Goal: Communication & Community: Participate in discussion

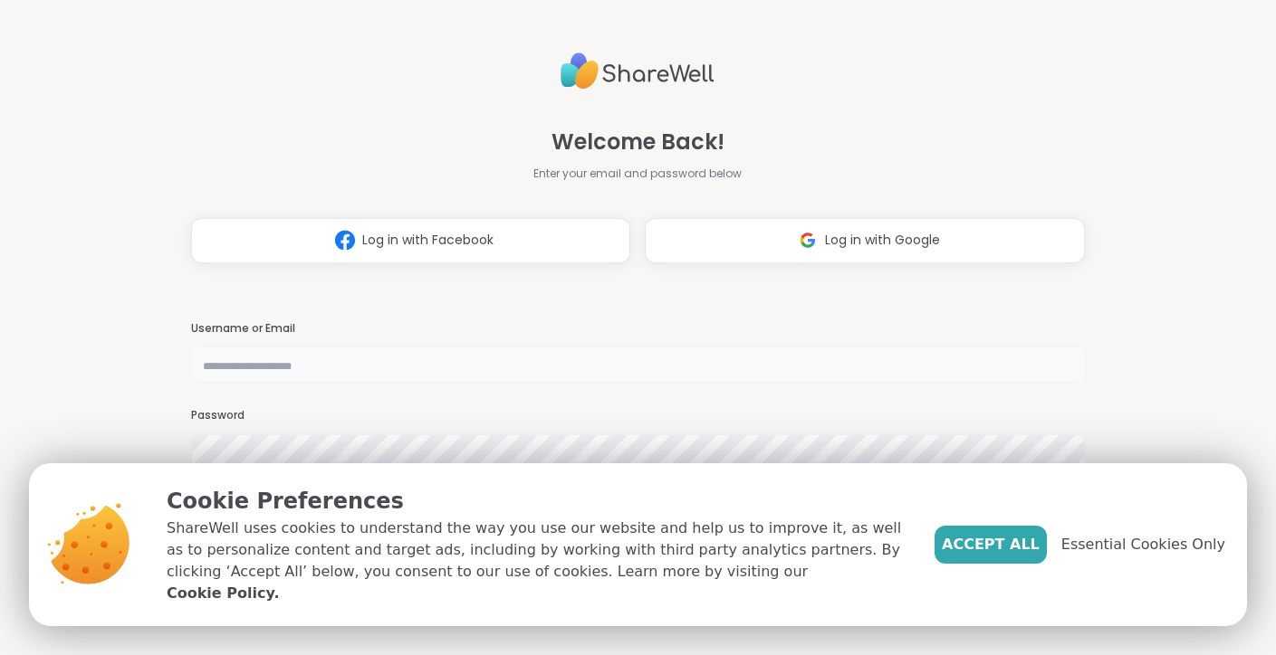
type input "**********"
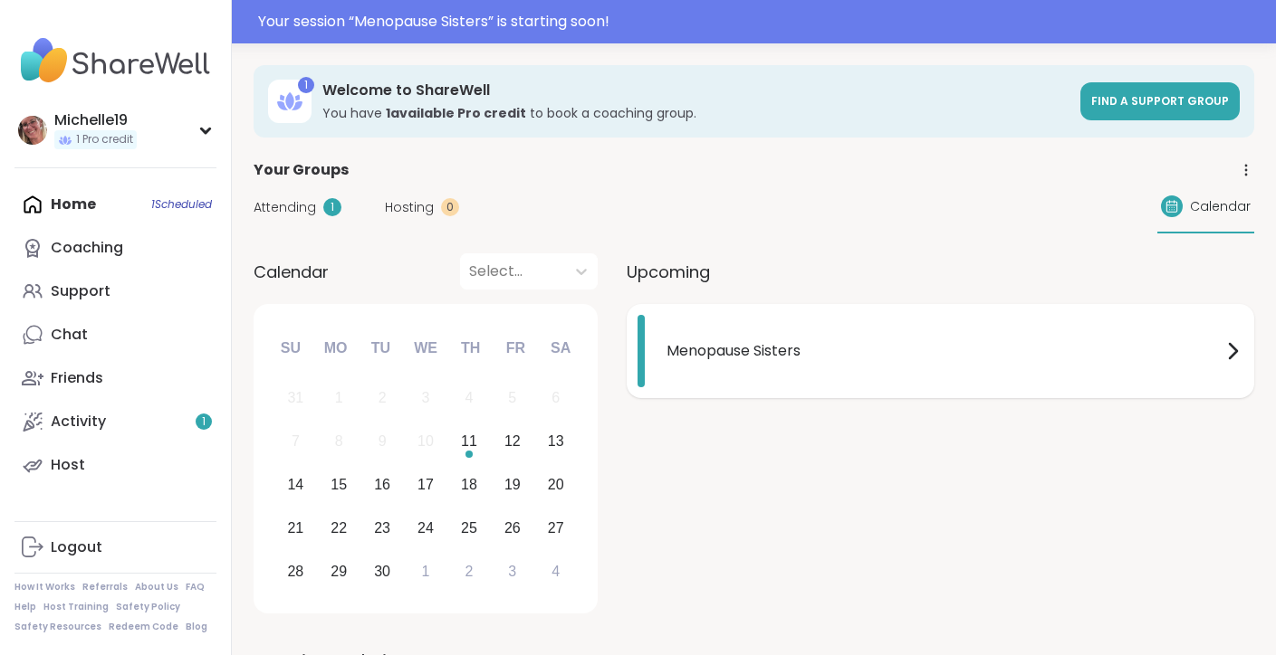
click at [769, 354] on span "Menopause Sisters" at bounding box center [943, 351] width 555 height 22
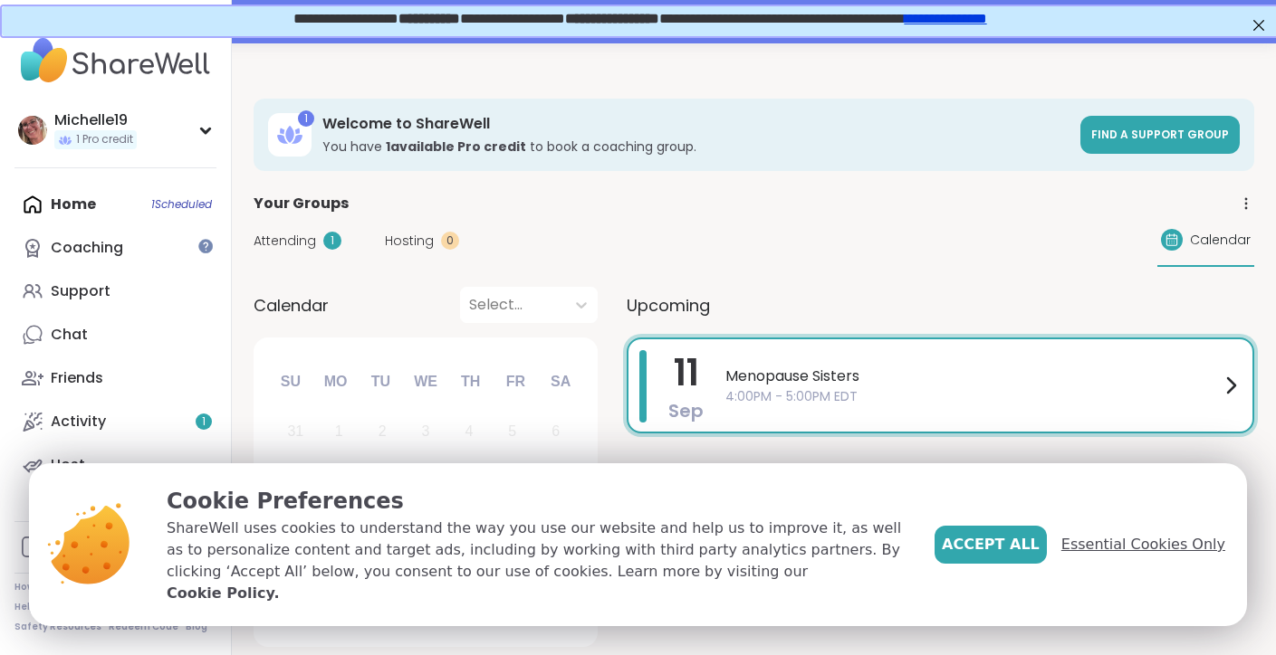
click at [1134, 556] on span "Essential Cookies Only" at bounding box center [1143, 545] width 164 height 22
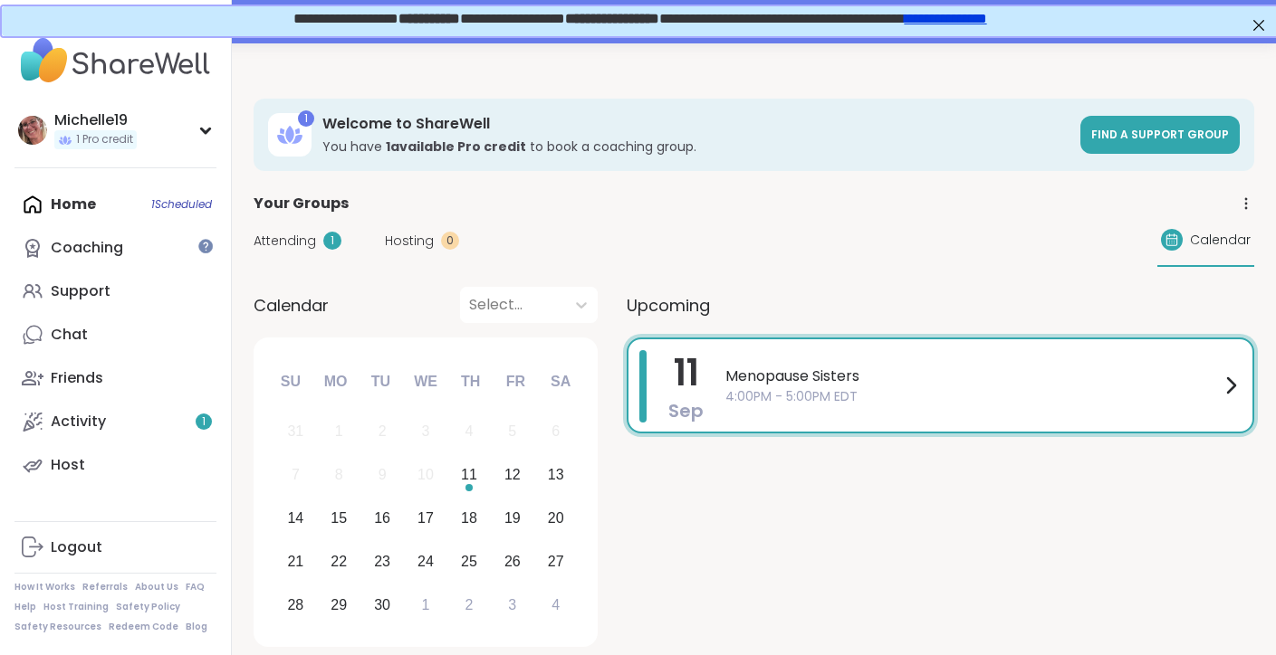
click at [1068, 392] on span "4:00PM - 5:00PM EDT" at bounding box center [972, 396] width 494 height 19
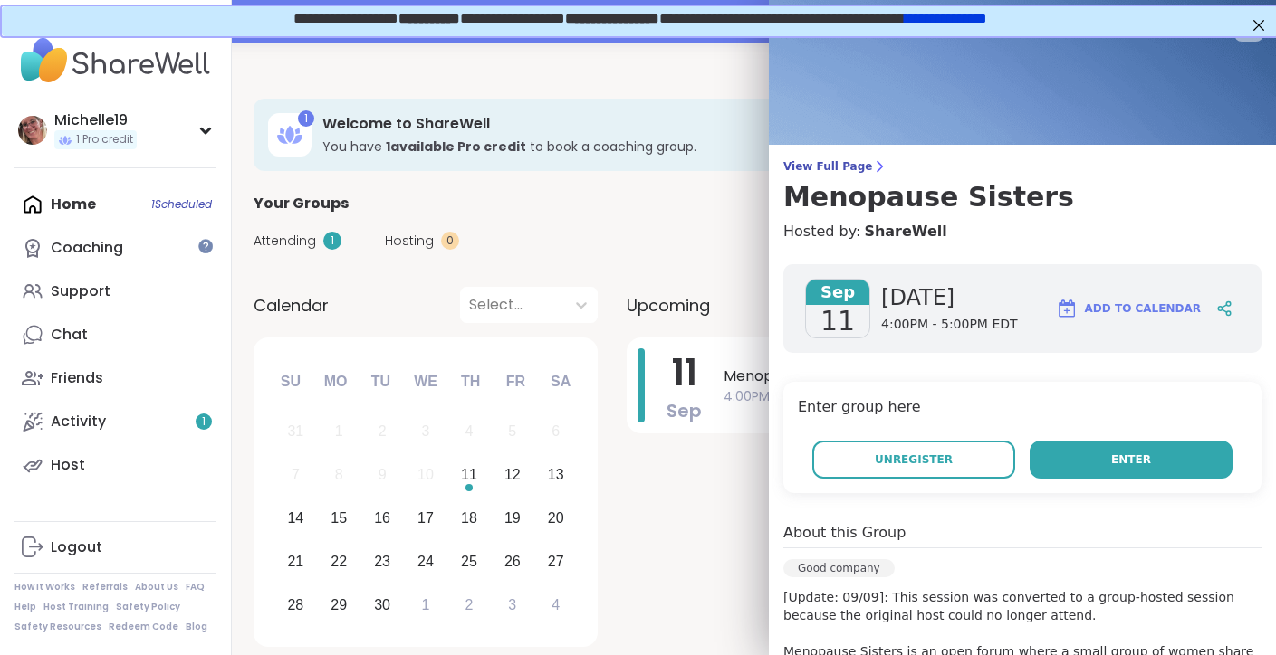
click at [1104, 459] on button "Enter" at bounding box center [1130, 460] width 203 height 38
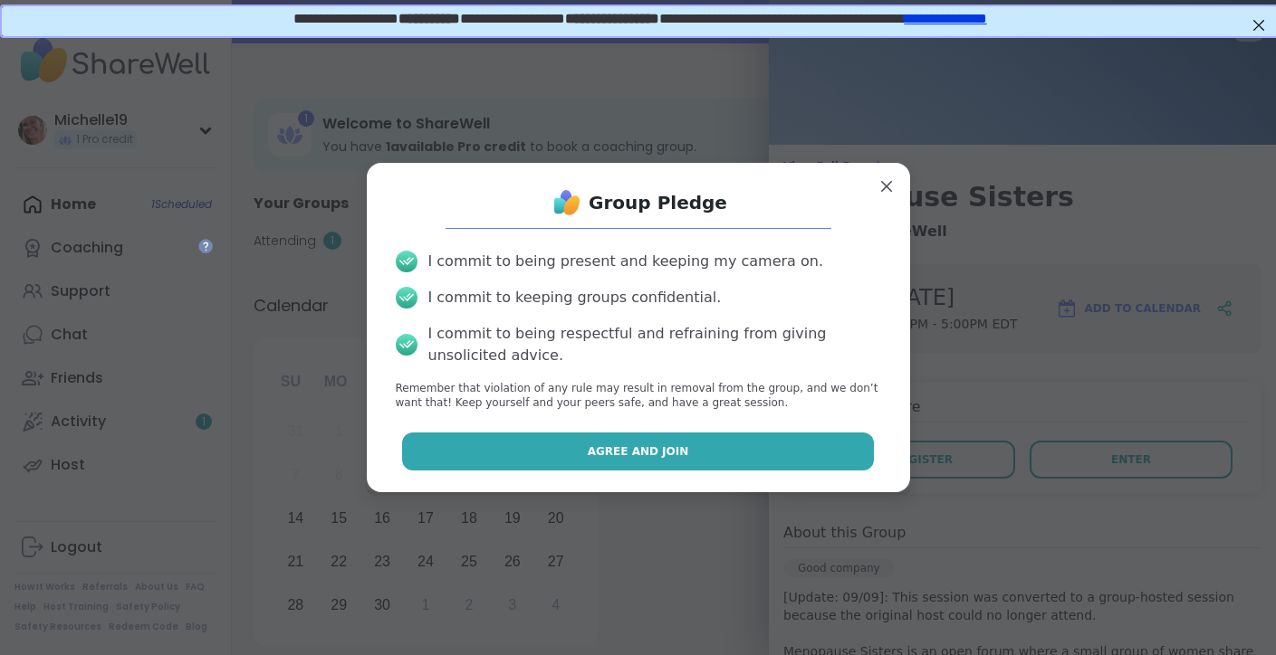
click at [706, 446] on button "Agree and Join" at bounding box center [638, 452] width 472 height 38
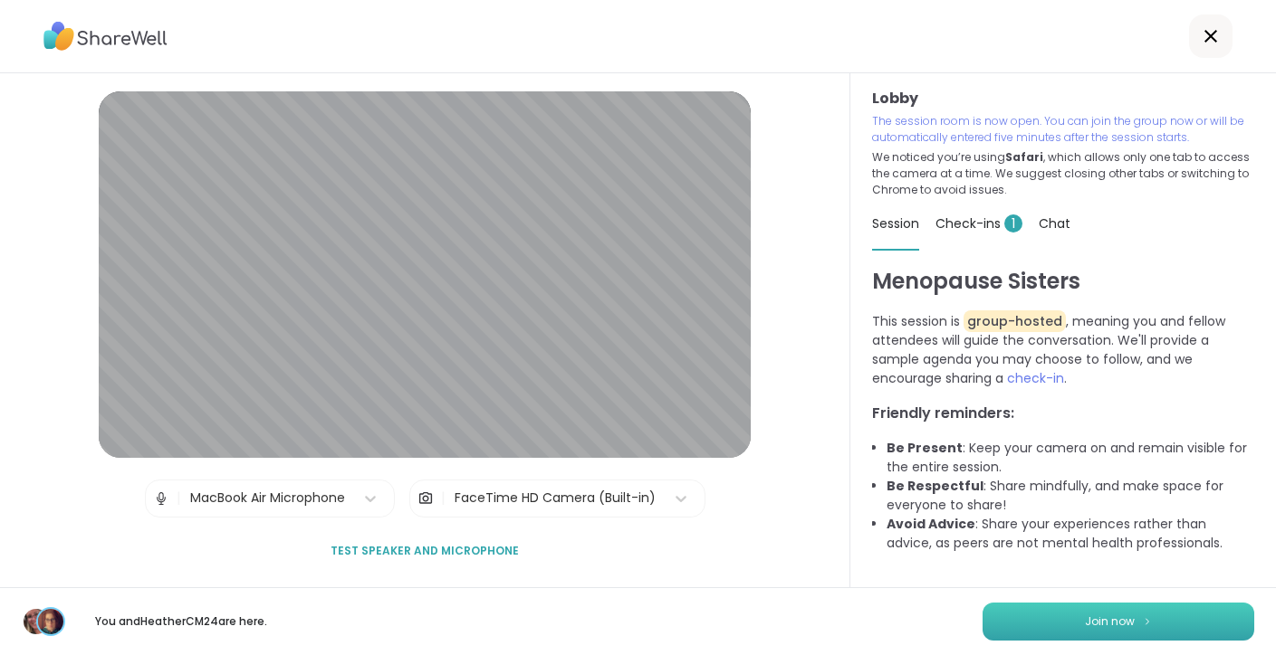
click at [1072, 624] on button "Join now" at bounding box center [1118, 622] width 272 height 38
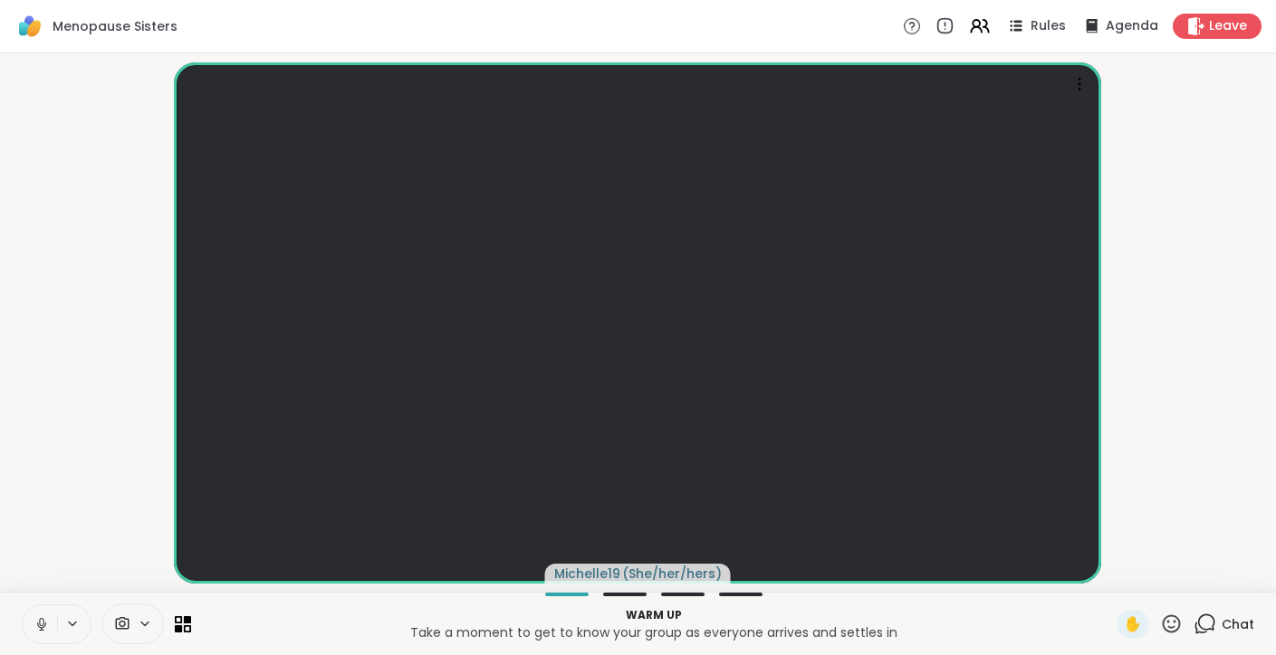
click at [40, 631] on icon at bounding box center [41, 624] width 16 height 16
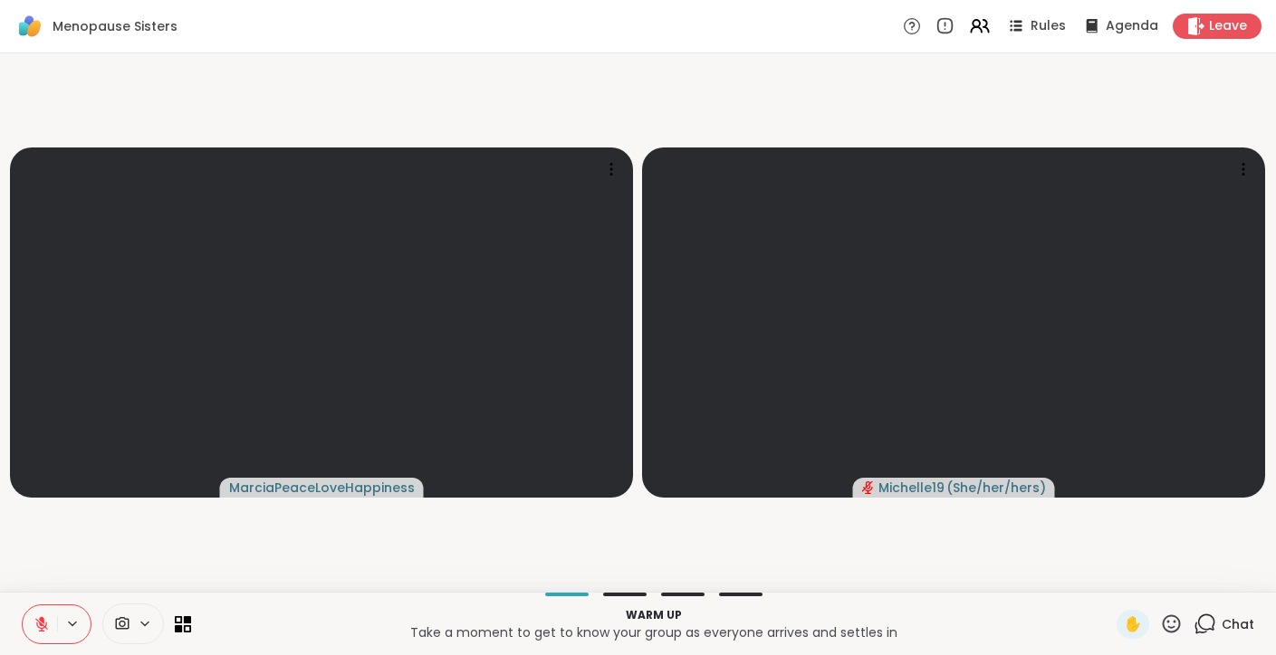
click at [40, 631] on icon at bounding box center [41, 624] width 13 height 13
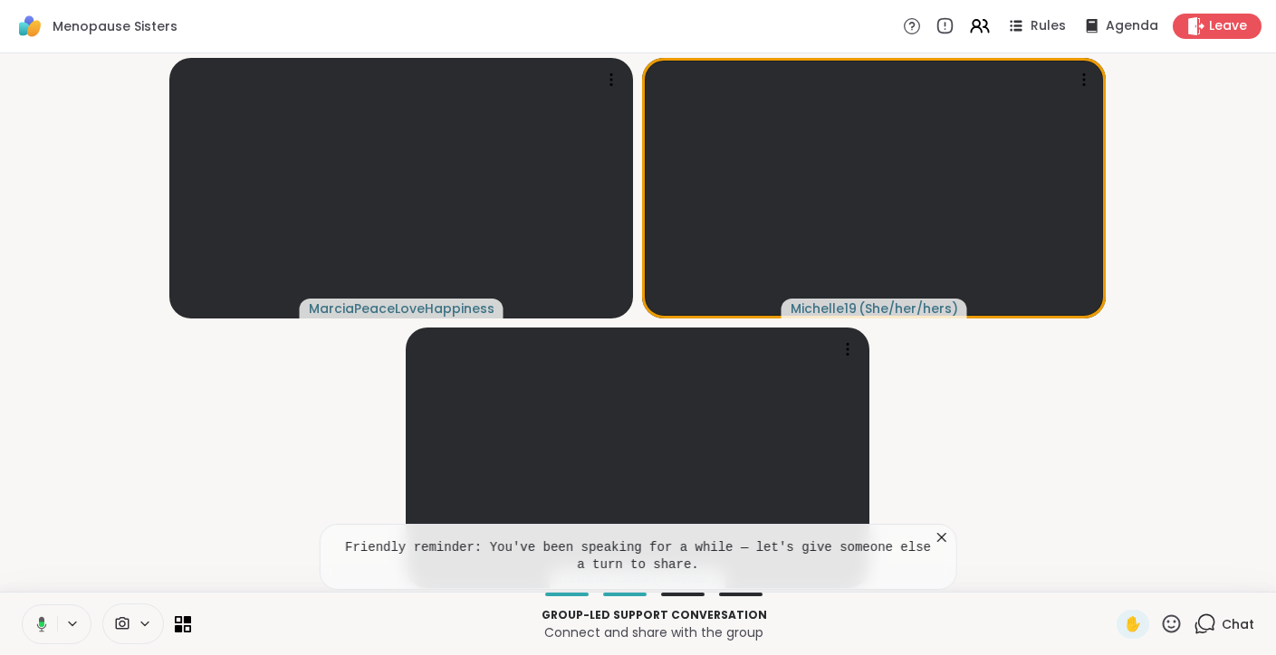
click at [943, 534] on icon at bounding box center [941, 538] width 18 height 18
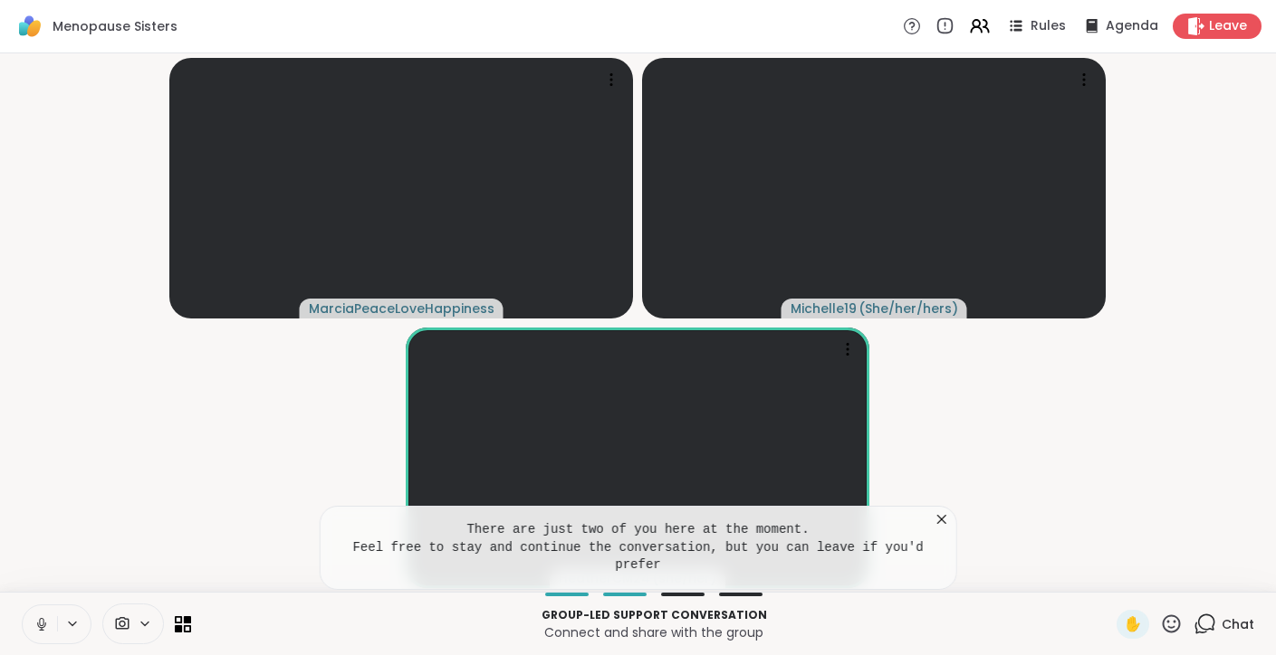
click at [941, 521] on icon at bounding box center [941, 519] width 9 height 9
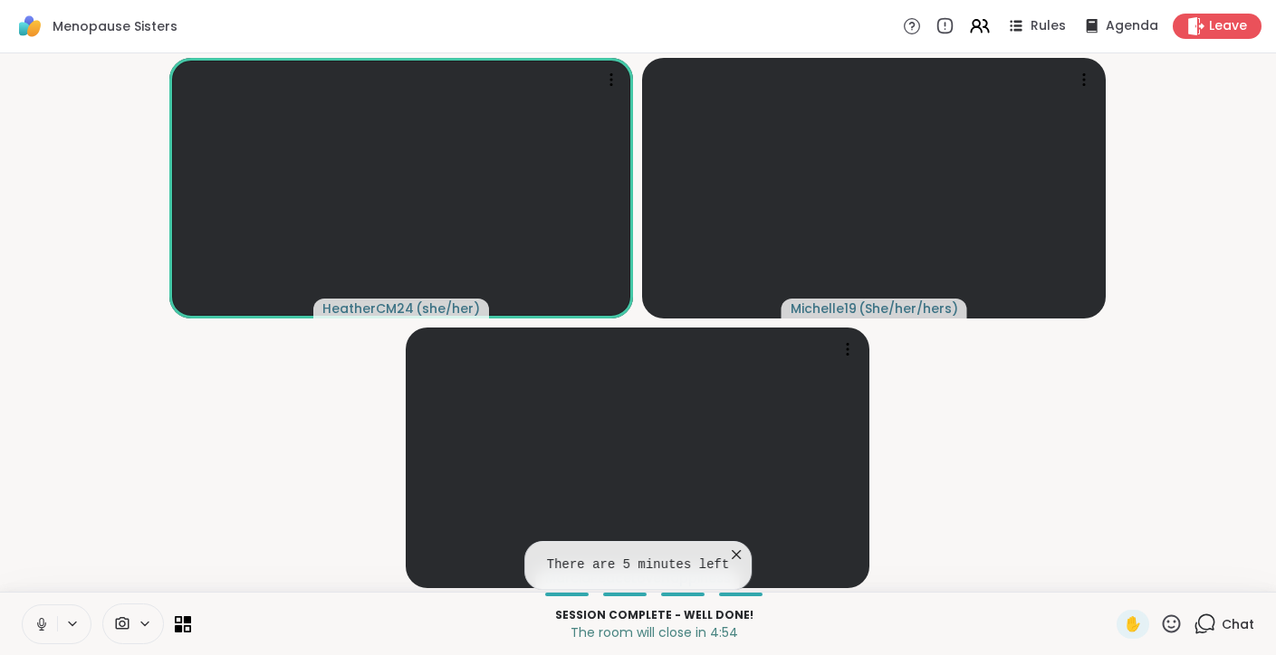
click at [739, 554] on icon at bounding box center [736, 555] width 18 height 18
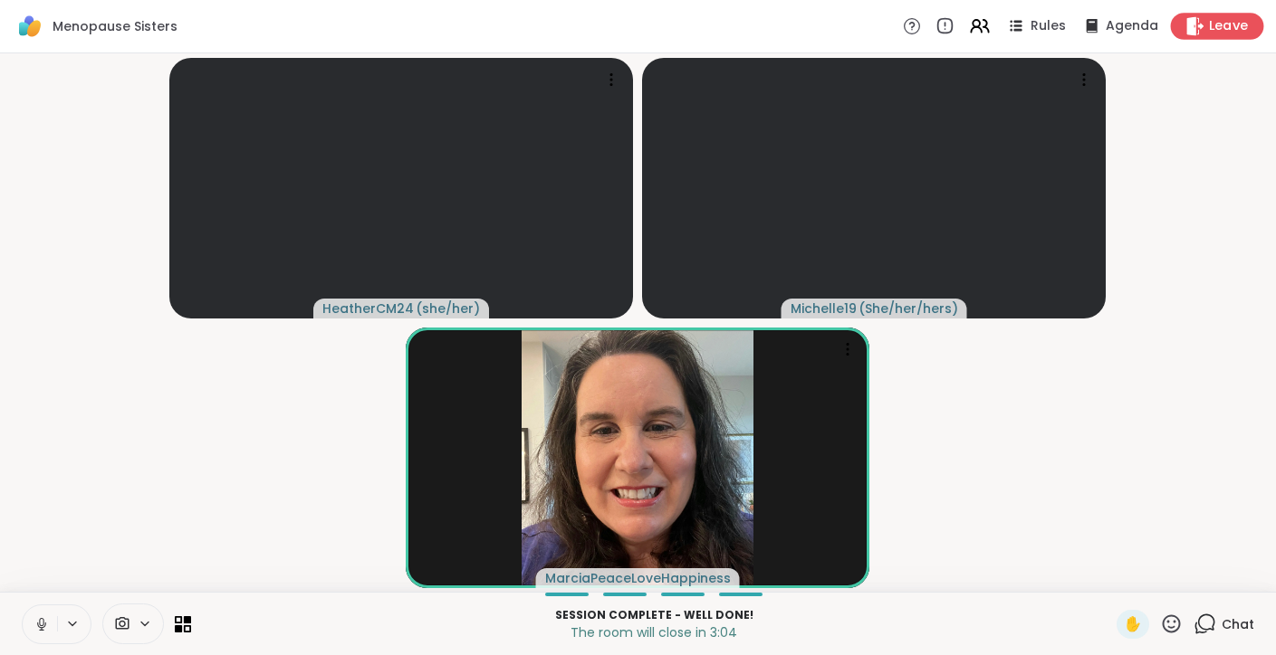
click at [1209, 23] on div "Leave" at bounding box center [1217, 26] width 93 height 26
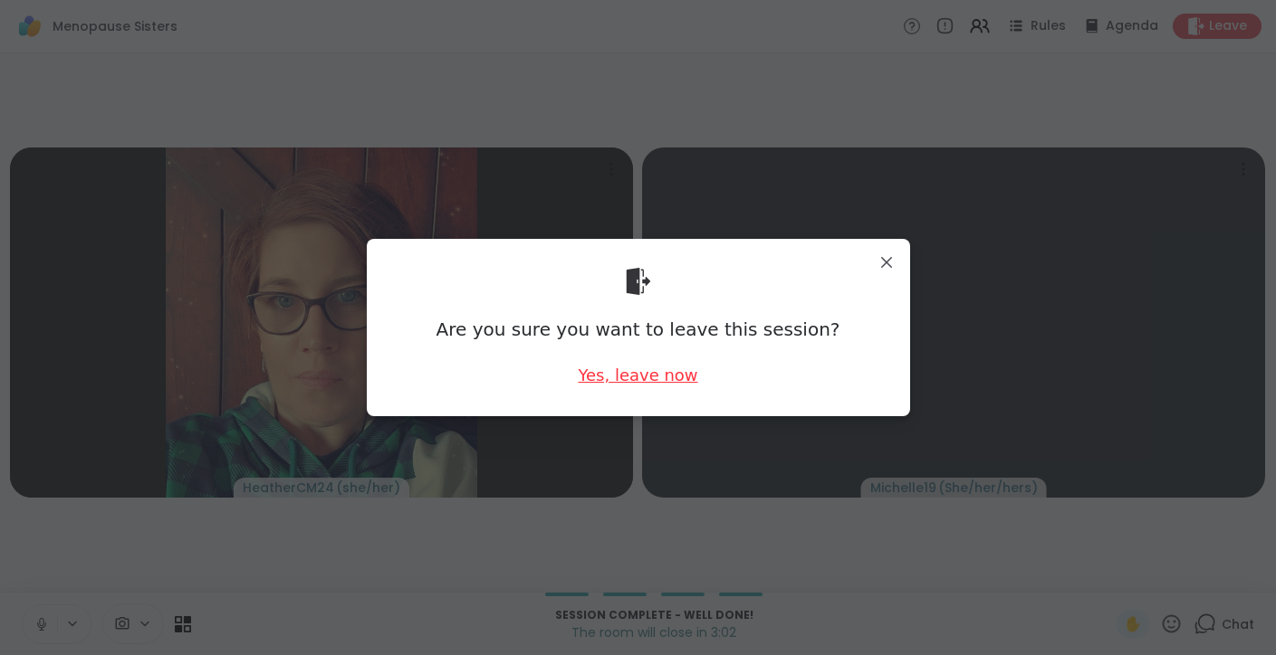
click at [639, 373] on div "Yes, leave now" at bounding box center [637, 375] width 119 height 23
